Goal: Information Seeking & Learning: Learn about a topic

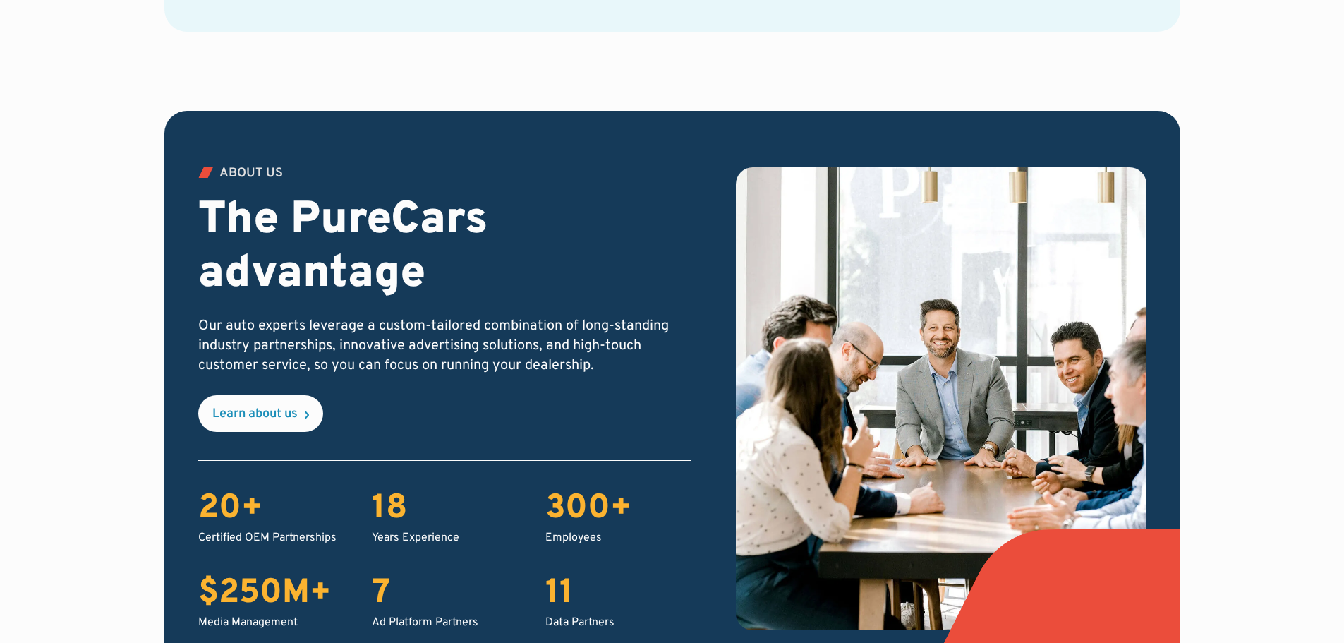
scroll to position [2470, 0]
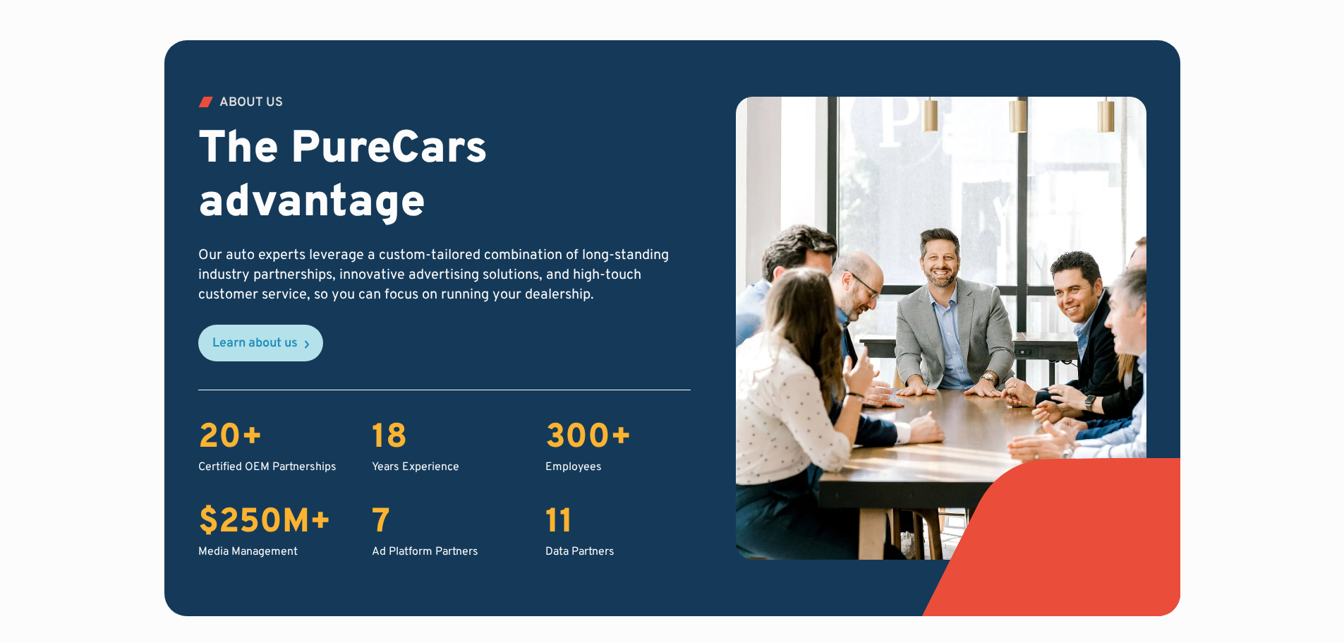
click at [282, 337] on div "Learn about us" at bounding box center [254, 343] width 85 height 13
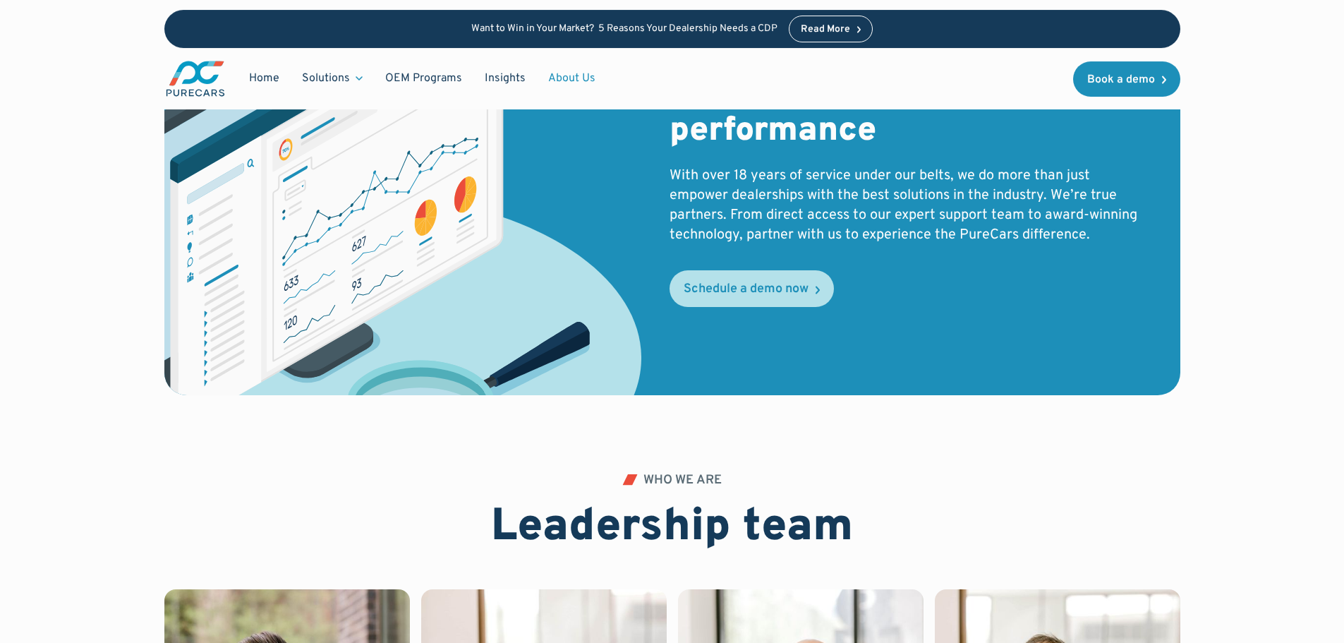
scroll to position [2188, 0]
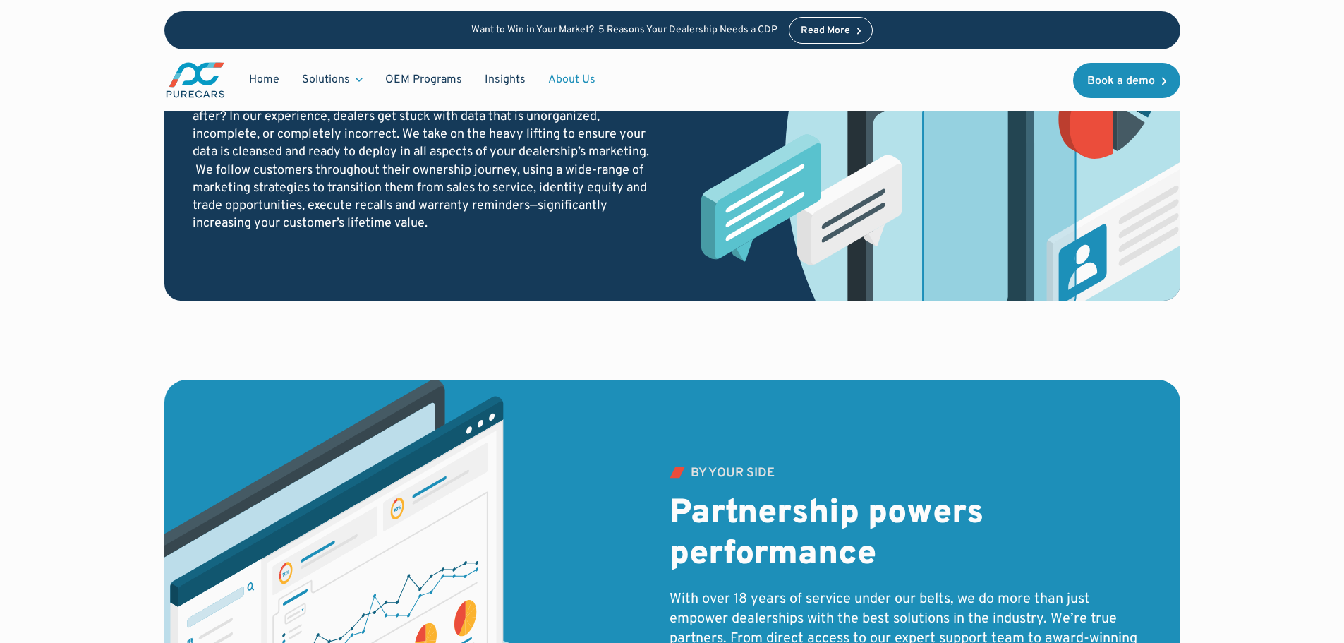
click at [818, 32] on div "Read More" at bounding box center [825, 31] width 49 height 10
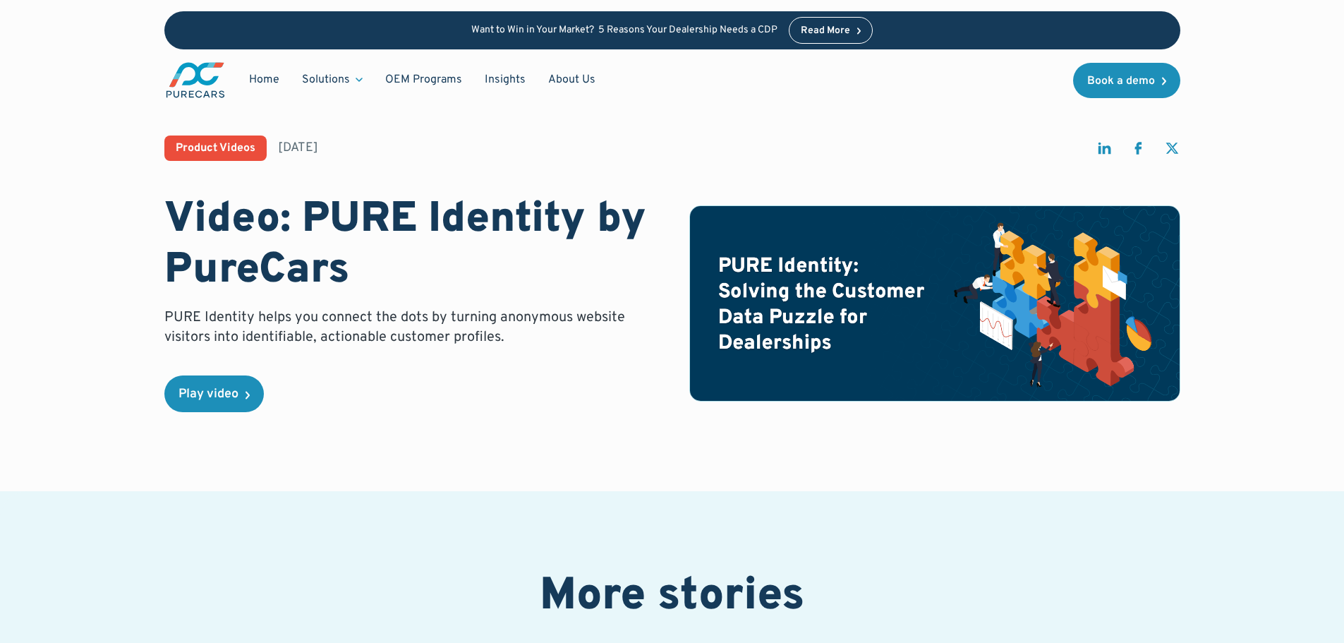
scroll to position [353, 0]
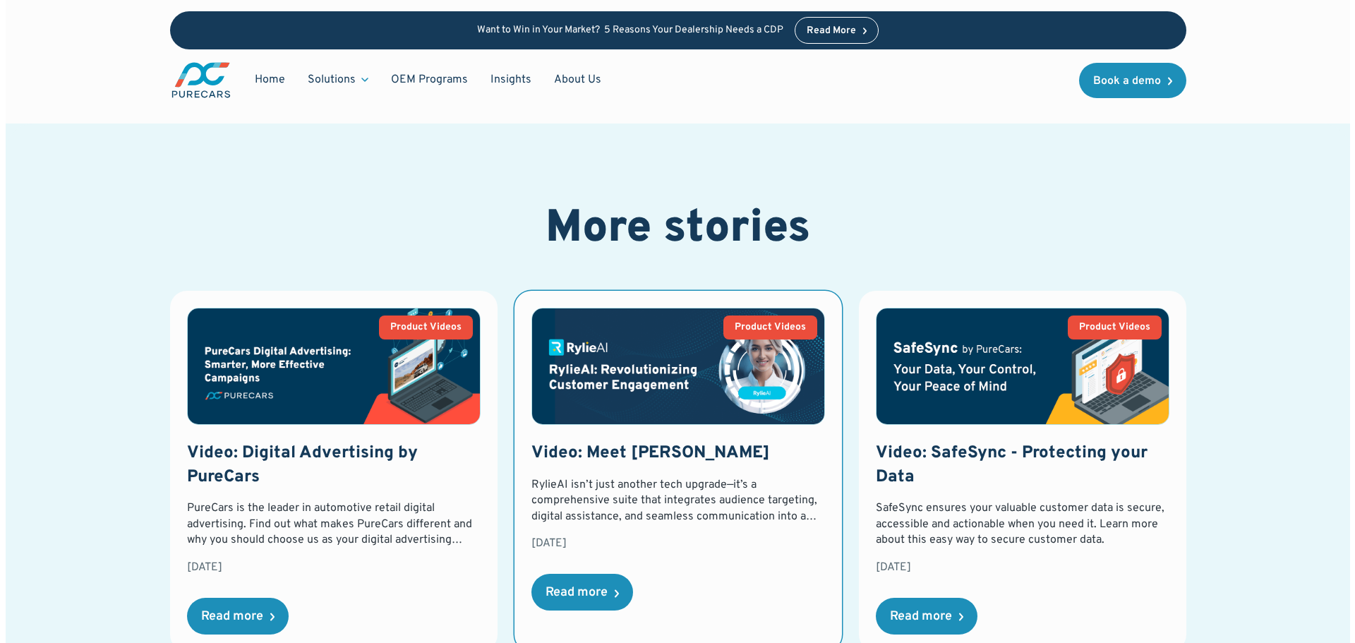
scroll to position [15, 0]
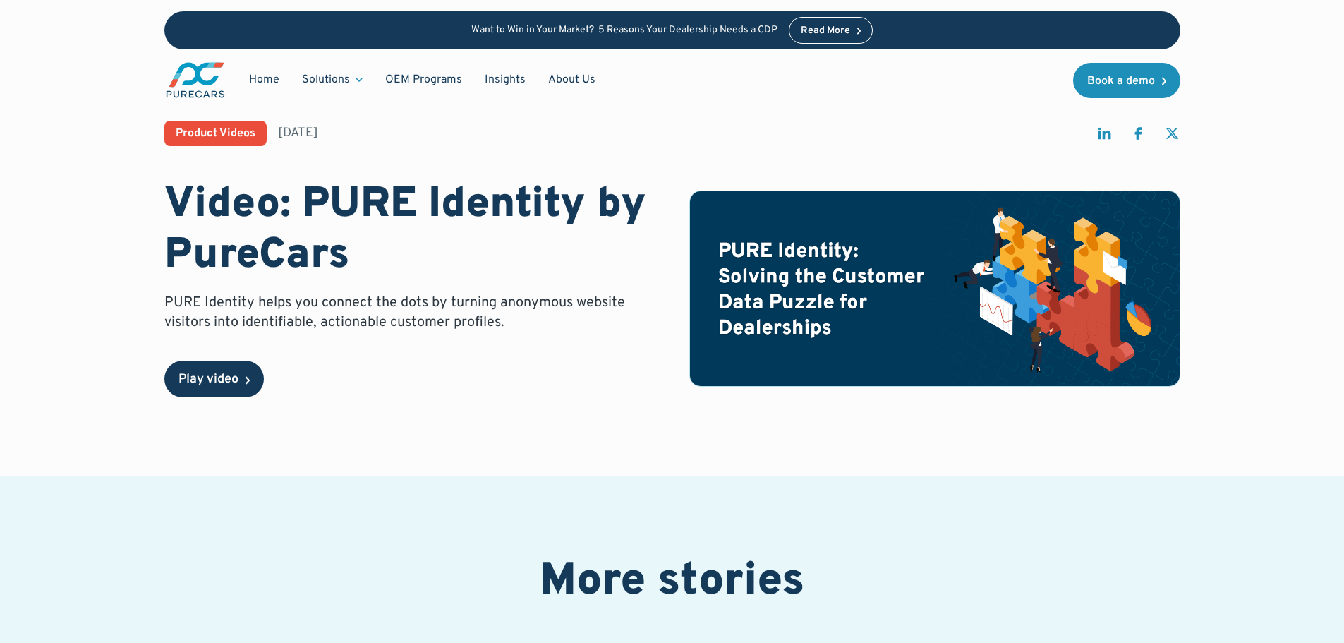
click at [216, 392] on div "Play video" at bounding box center [214, 379] width 100 height 37
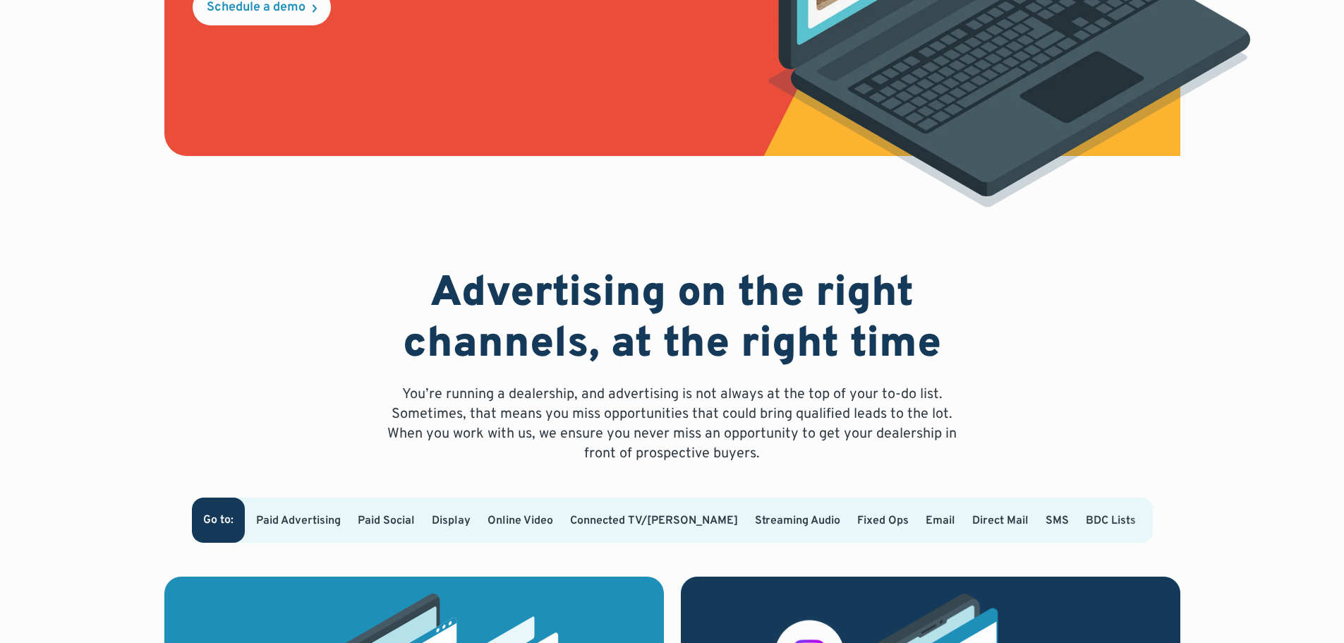
scroll to position [847, 0]
